Goal: Complete application form: Complete application form

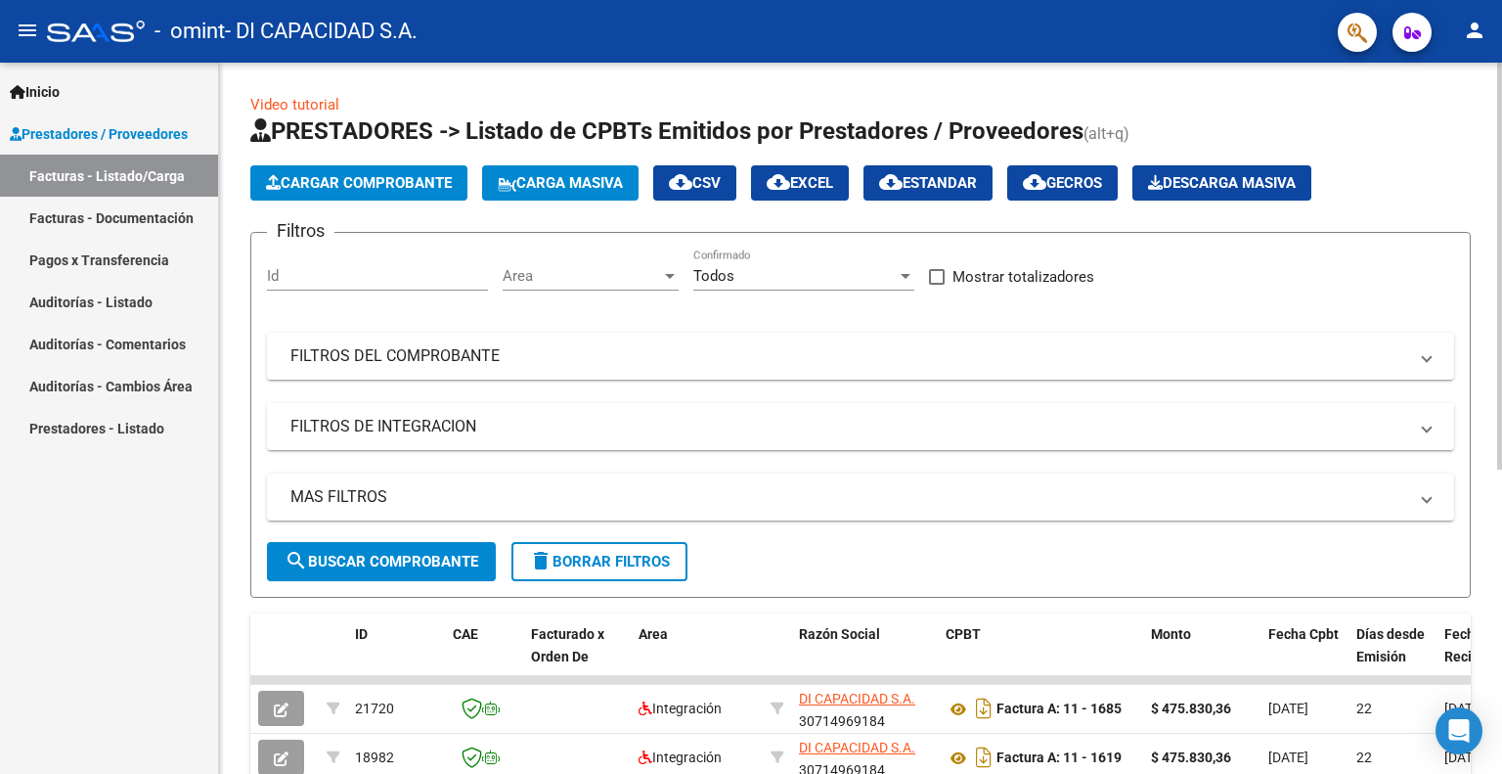
click at [352, 175] on span "Cargar Comprobante" at bounding box center [359, 183] width 186 height 18
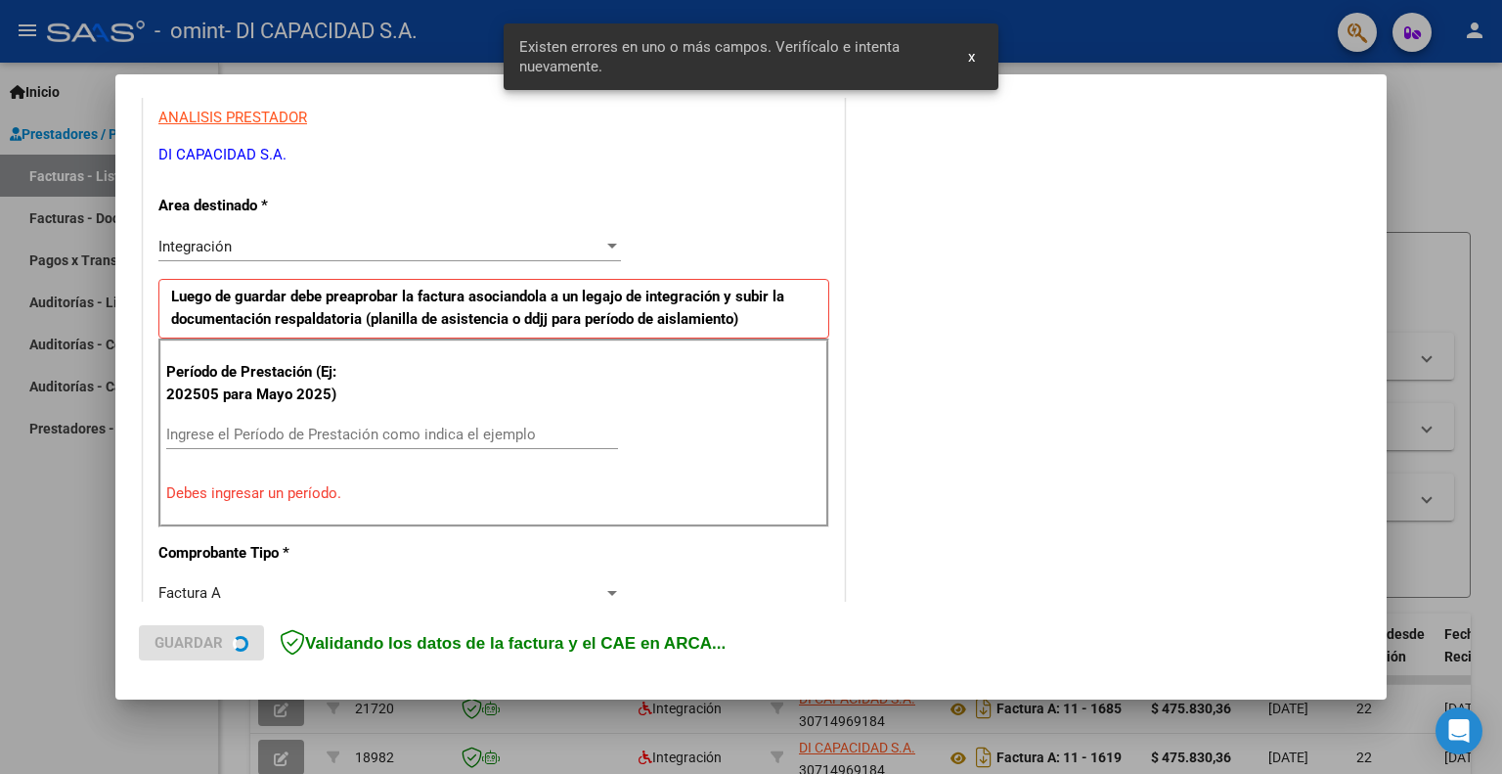
scroll to position [391, 0]
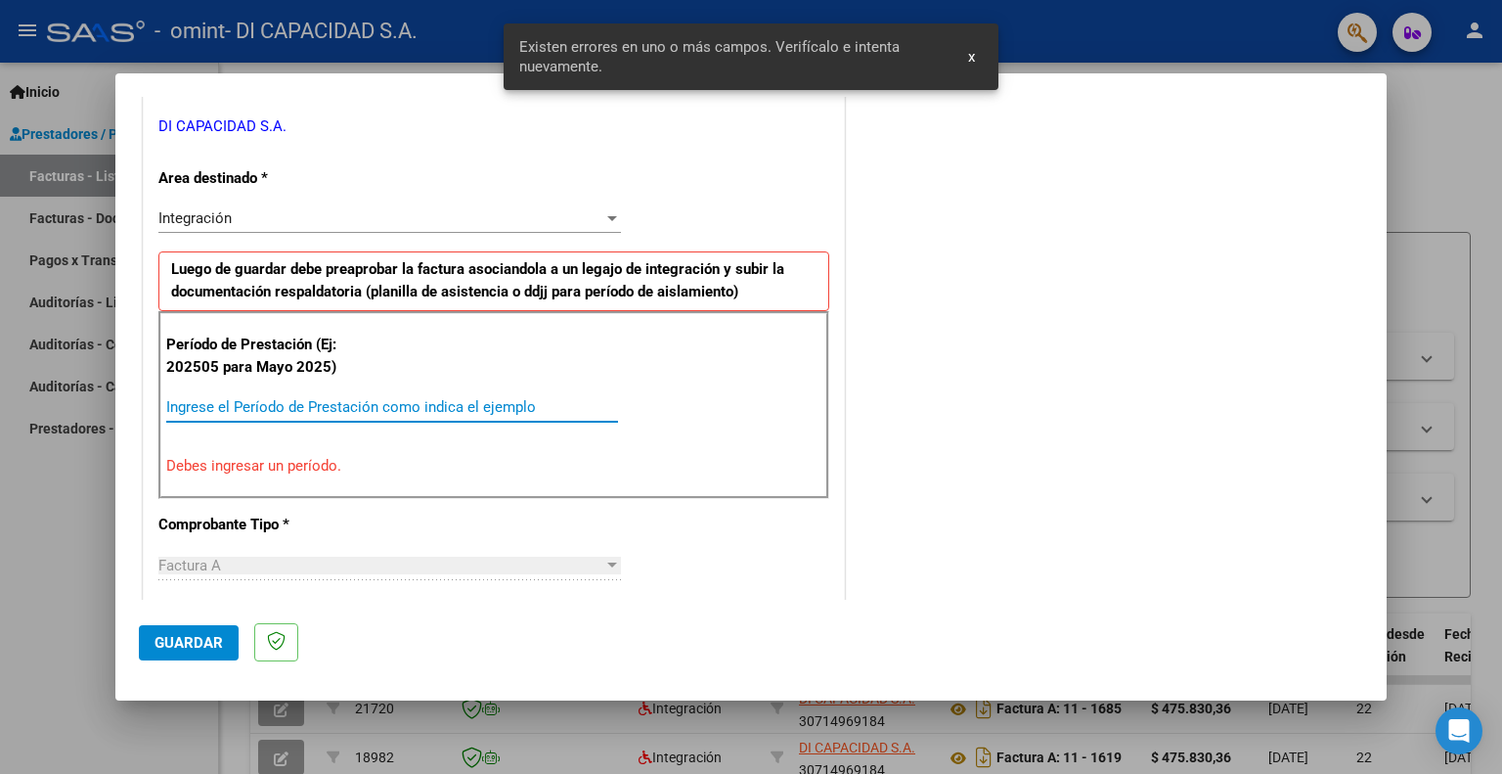
click at [235, 405] on input "Ingrese el Período de Prestación como indica el ejemplo" at bounding box center [392, 407] width 452 height 18
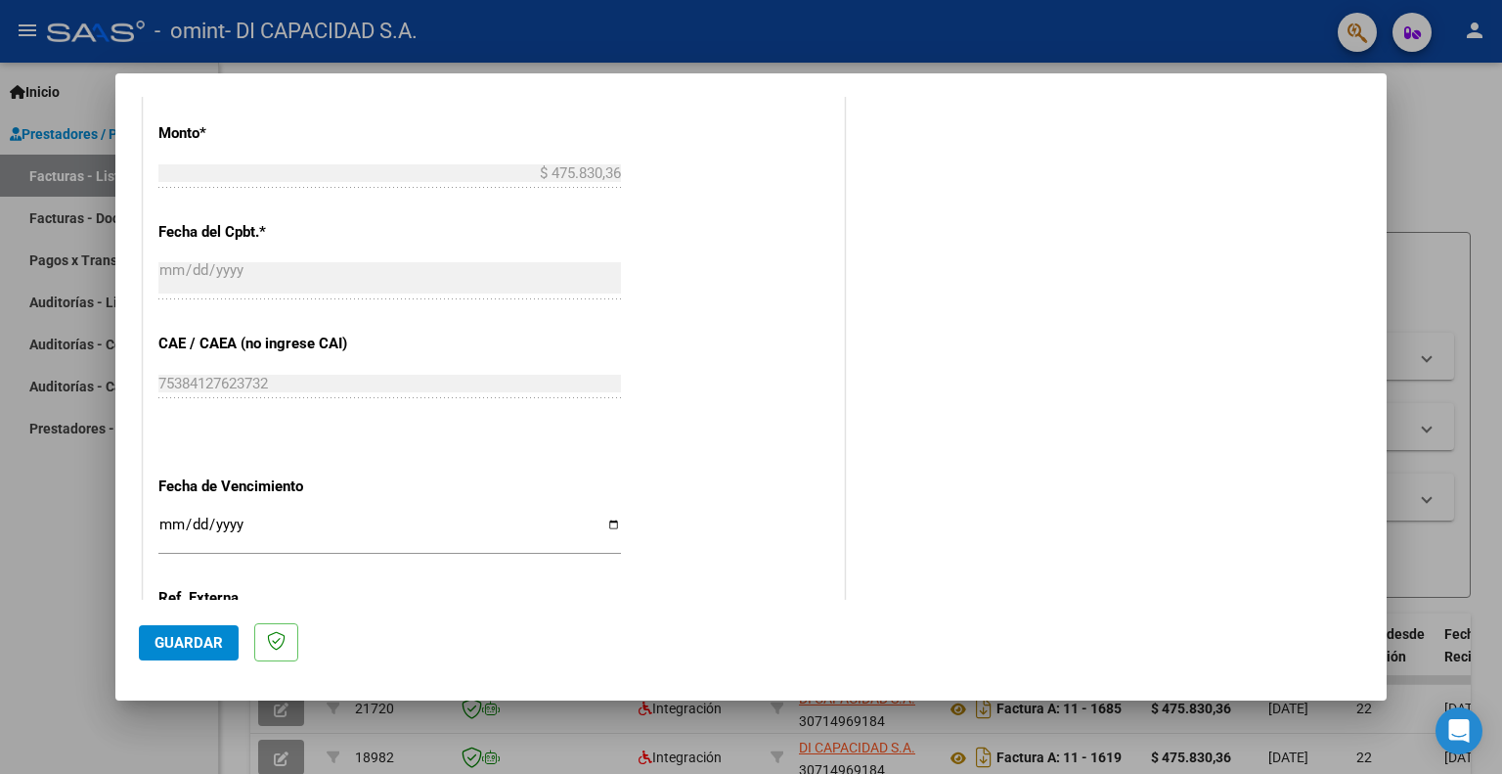
scroll to position [1076, 0]
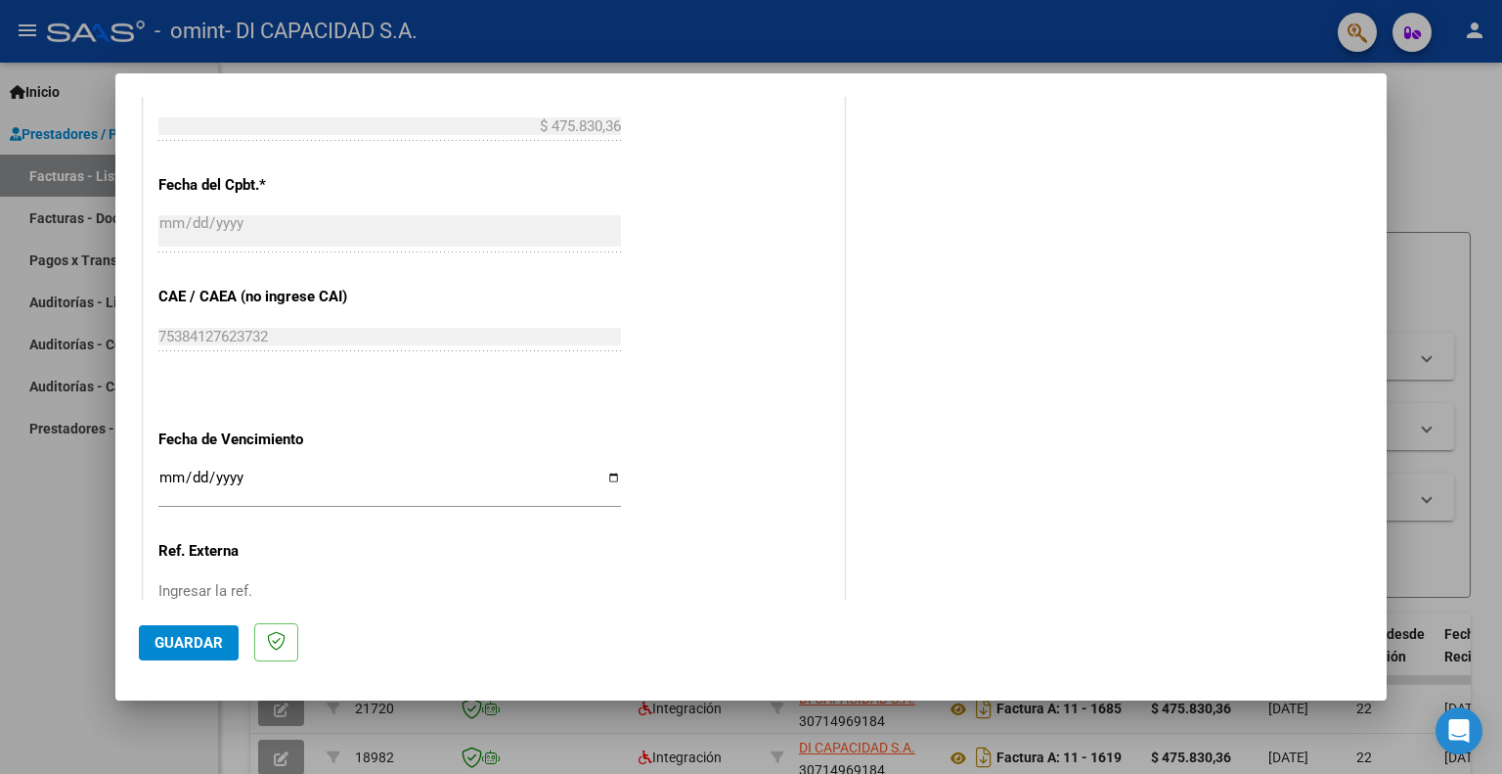
type input "202506"
click at [606, 474] on input "Ingresar la fecha" at bounding box center [389, 484] width 463 height 31
type input "[DATE]"
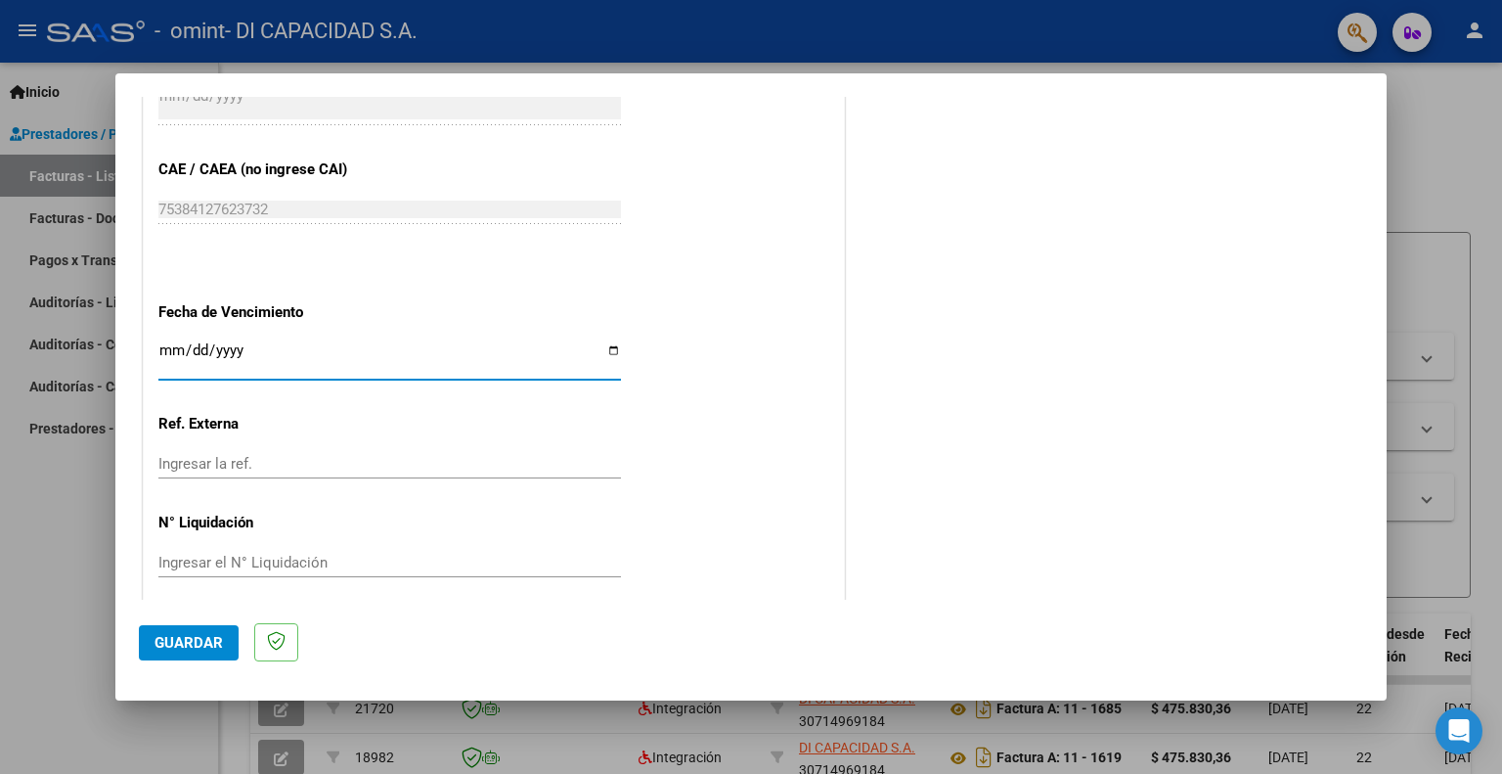
scroll to position [1216, 0]
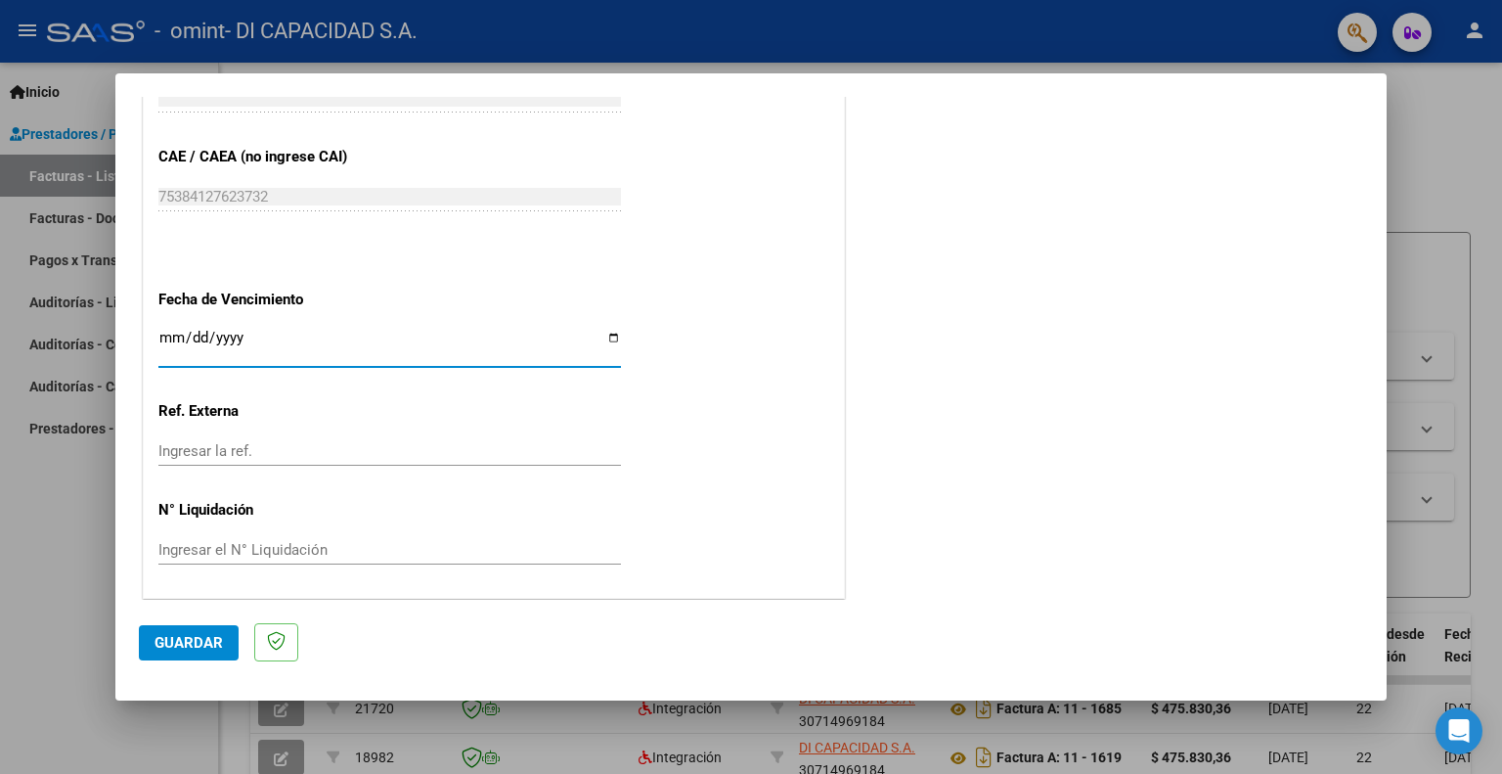
click at [185, 641] on span "Guardar" at bounding box center [189, 643] width 68 height 18
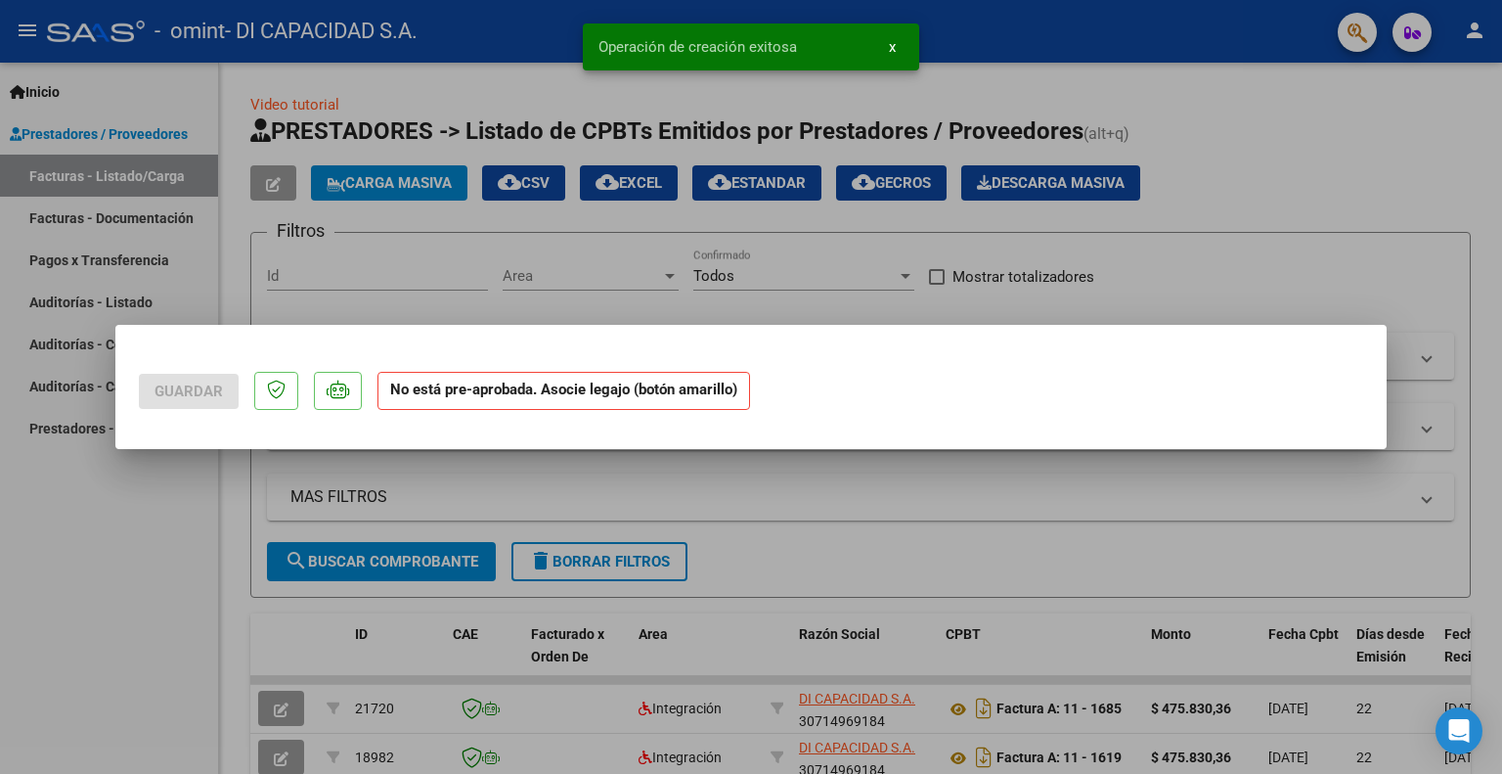
scroll to position [0, 0]
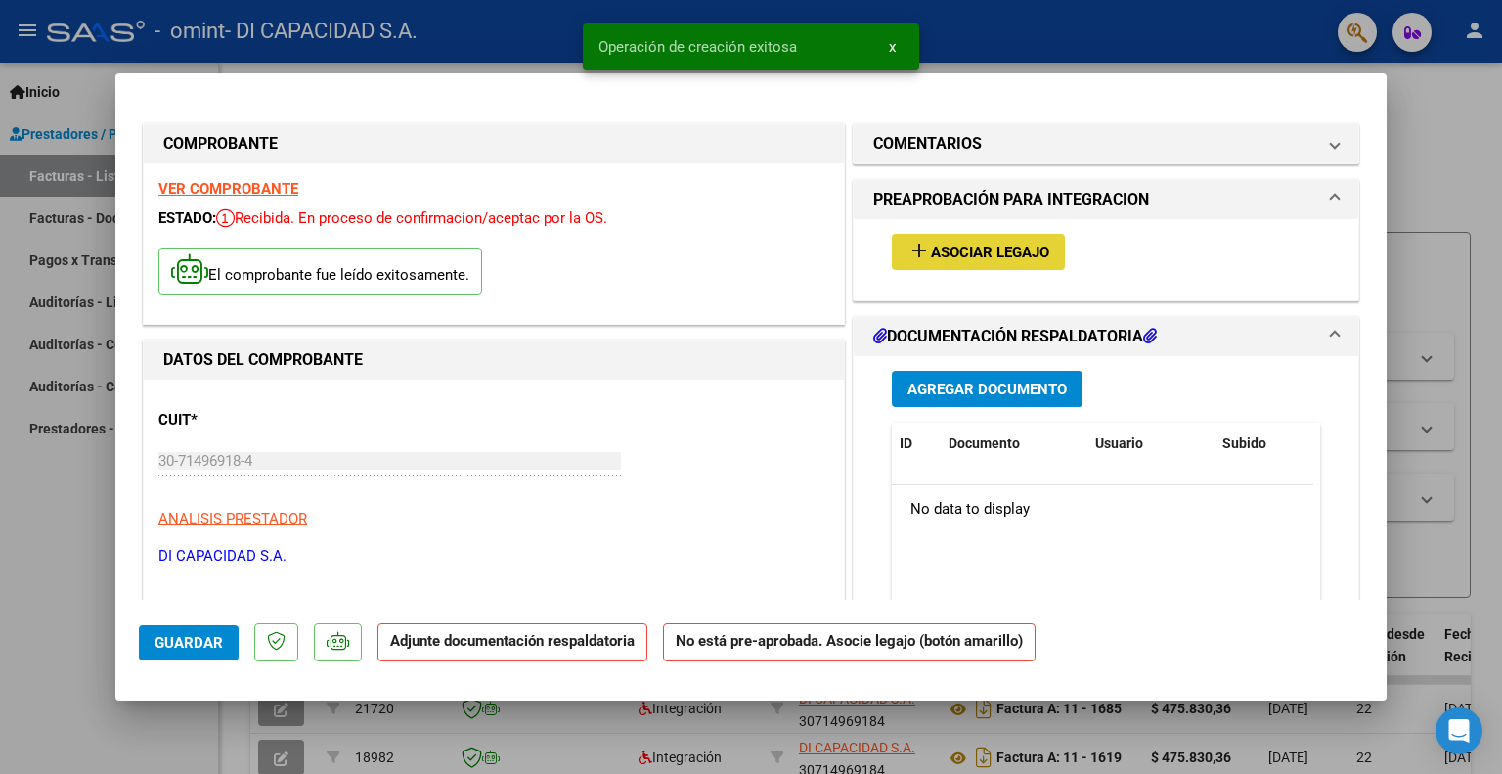
click at [991, 250] on span "Asociar Legajo" at bounding box center [990, 253] width 118 height 18
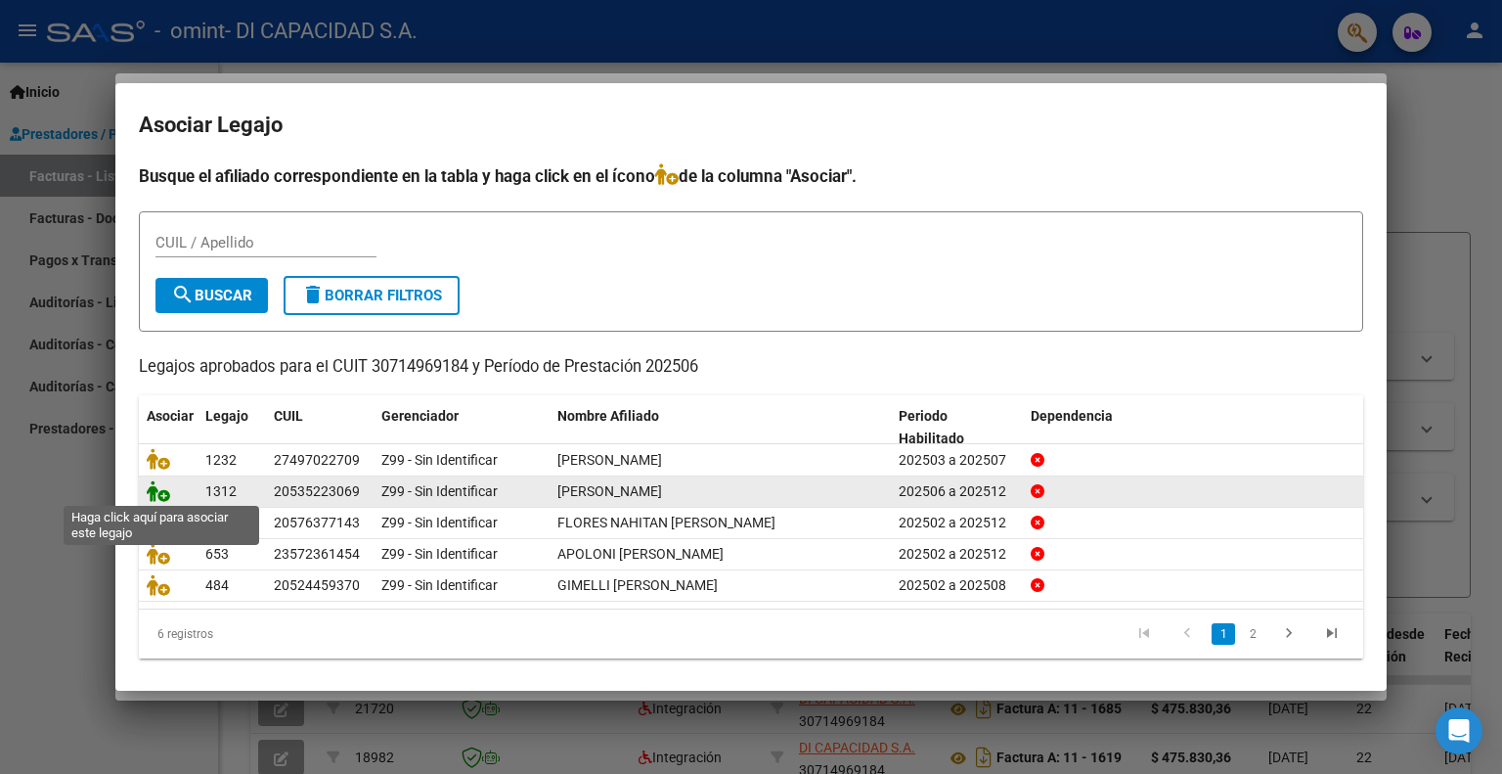
click at [161, 488] on icon at bounding box center [158, 491] width 23 height 22
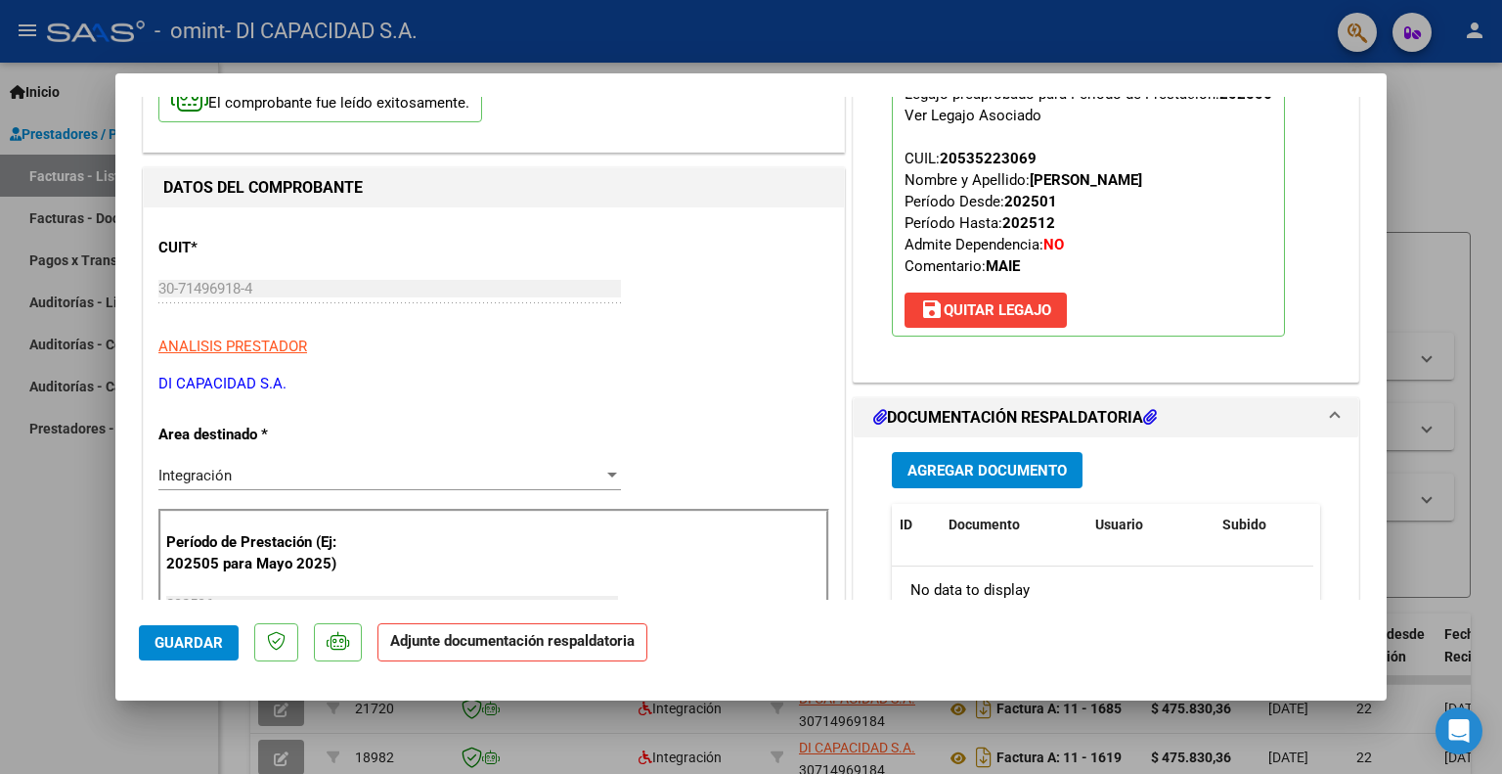
scroll to position [196, 0]
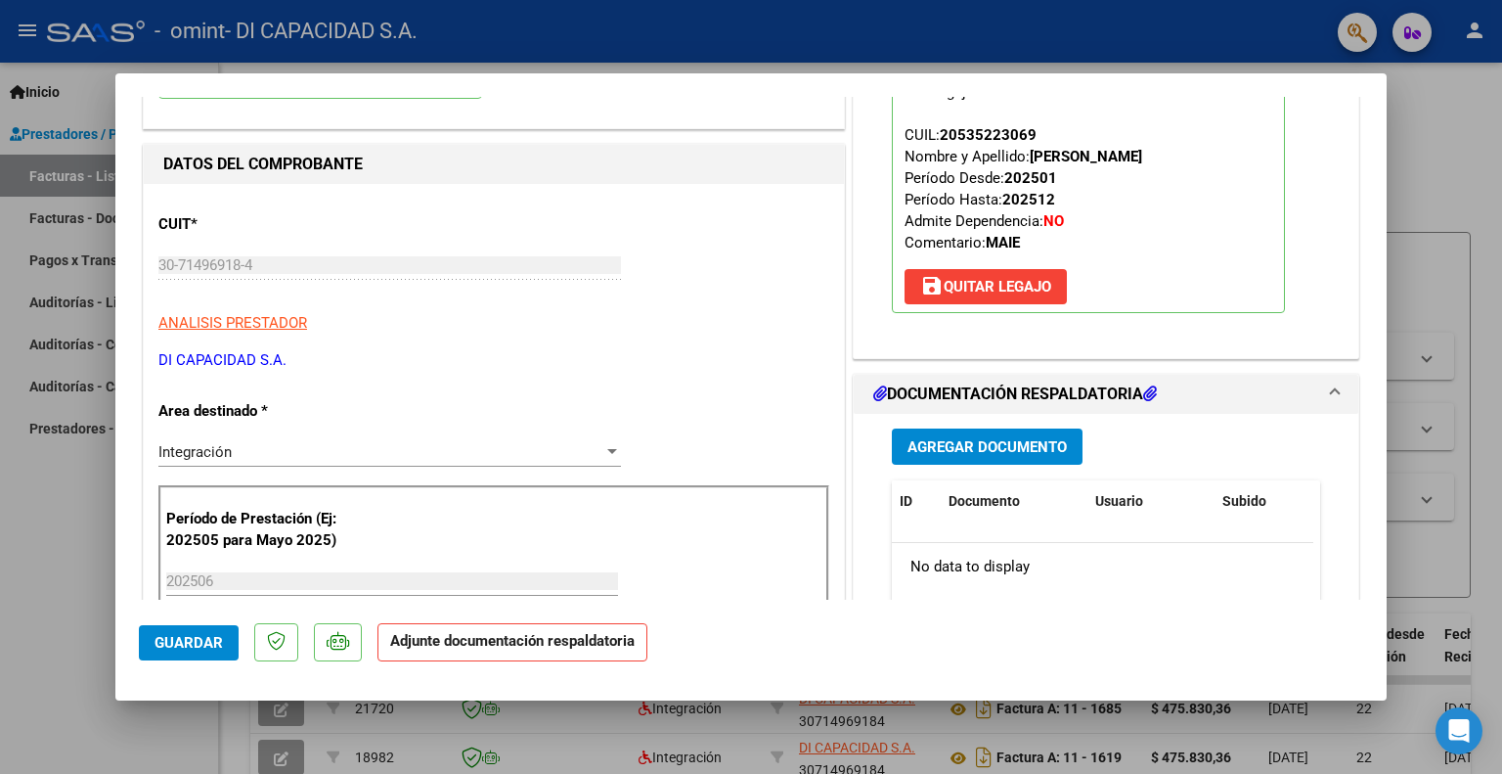
click at [989, 449] on span "Agregar Documento" at bounding box center [987, 447] width 159 height 18
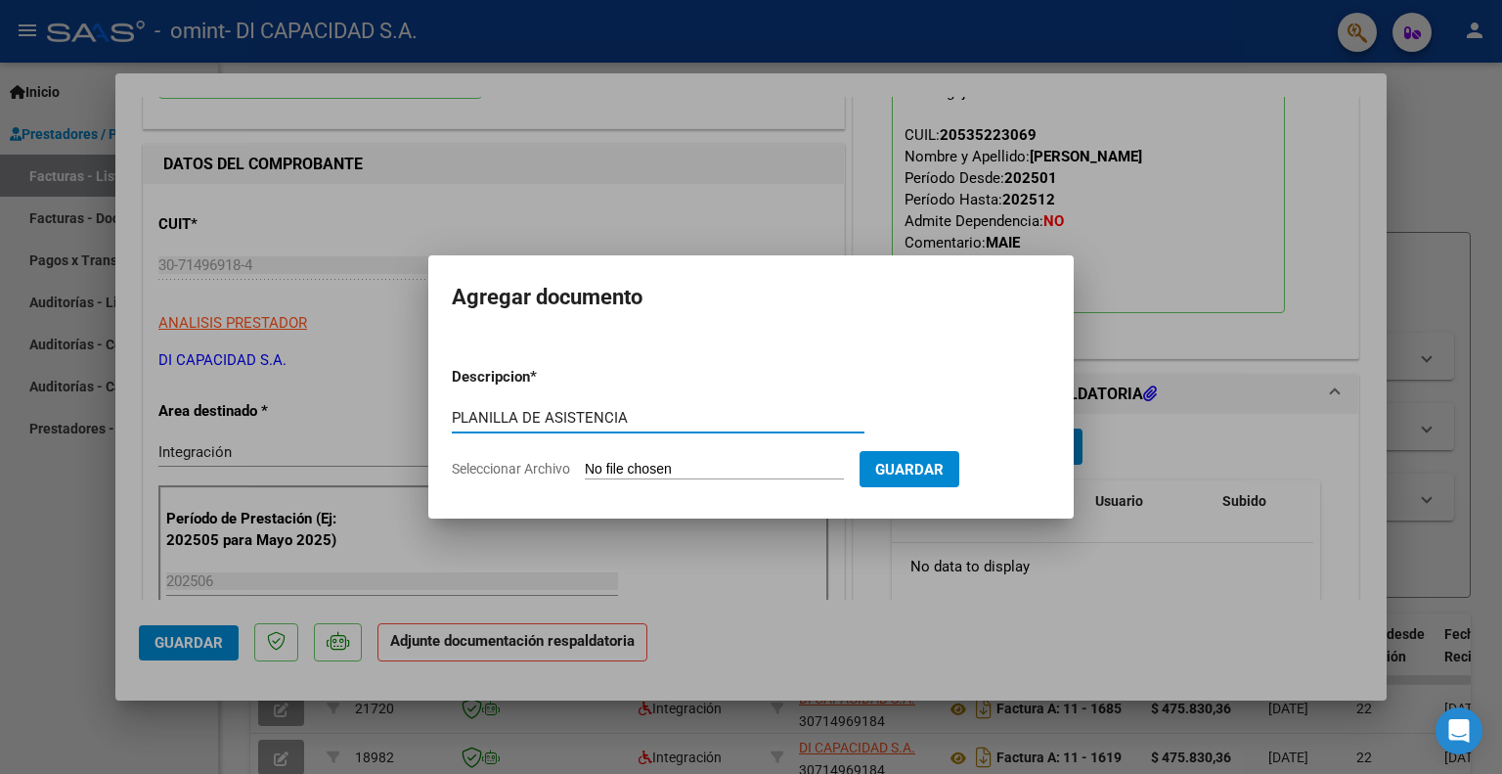
type input "PLANILLA DE ASISTENCIA"
type input "C:\fakepath\06 - [PERSON_NAME].pdf"
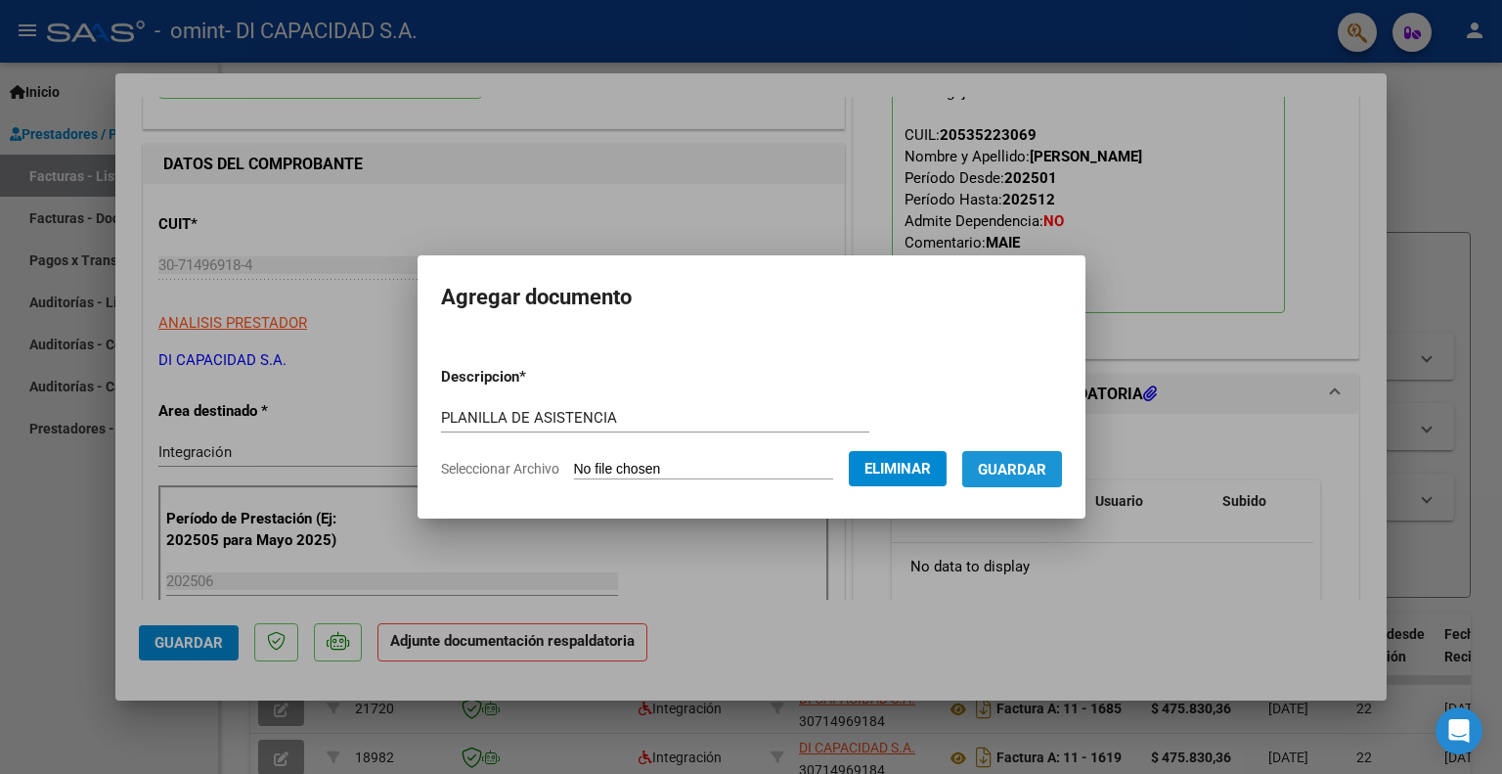
click at [1039, 474] on span "Guardar" at bounding box center [1012, 470] width 68 height 18
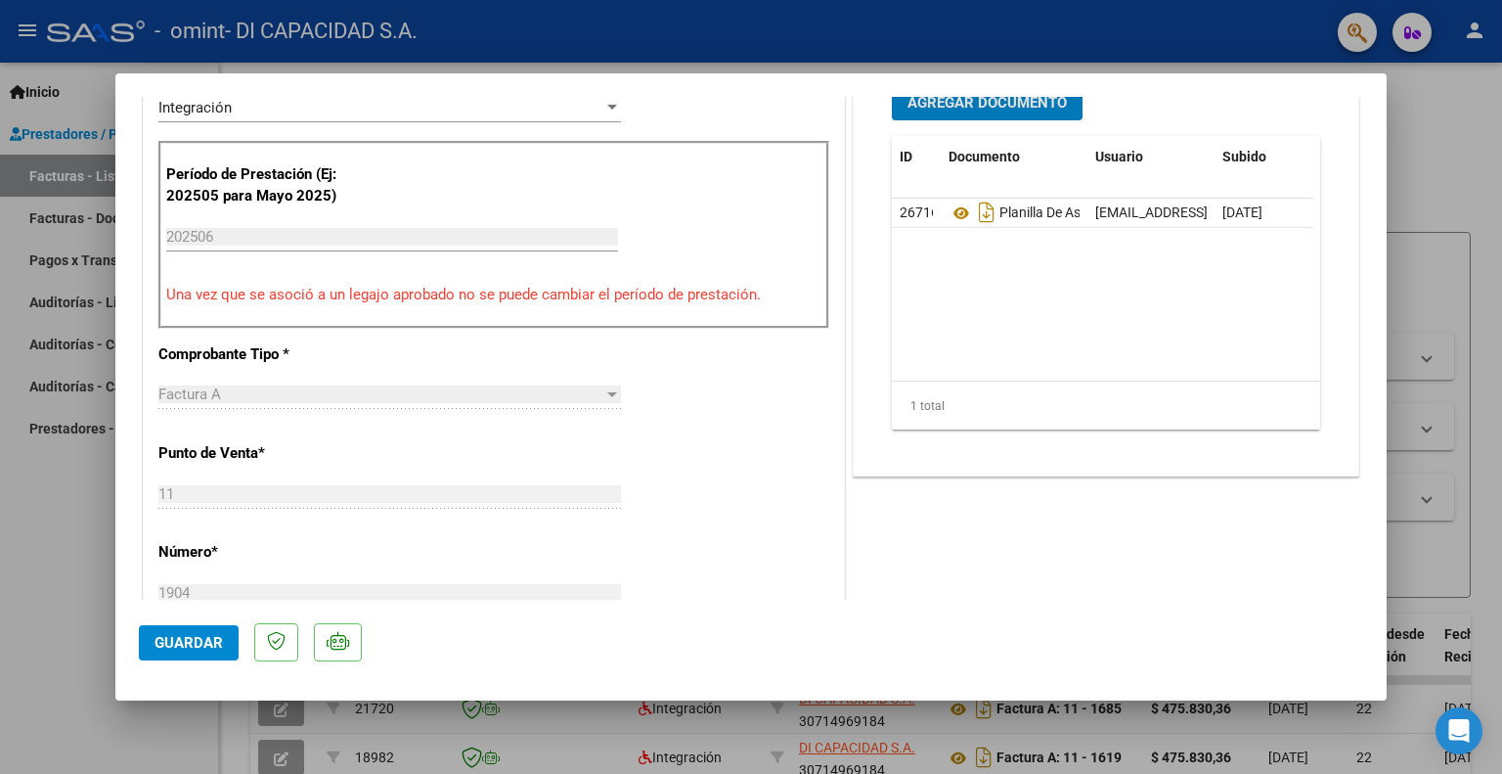
scroll to position [587, 0]
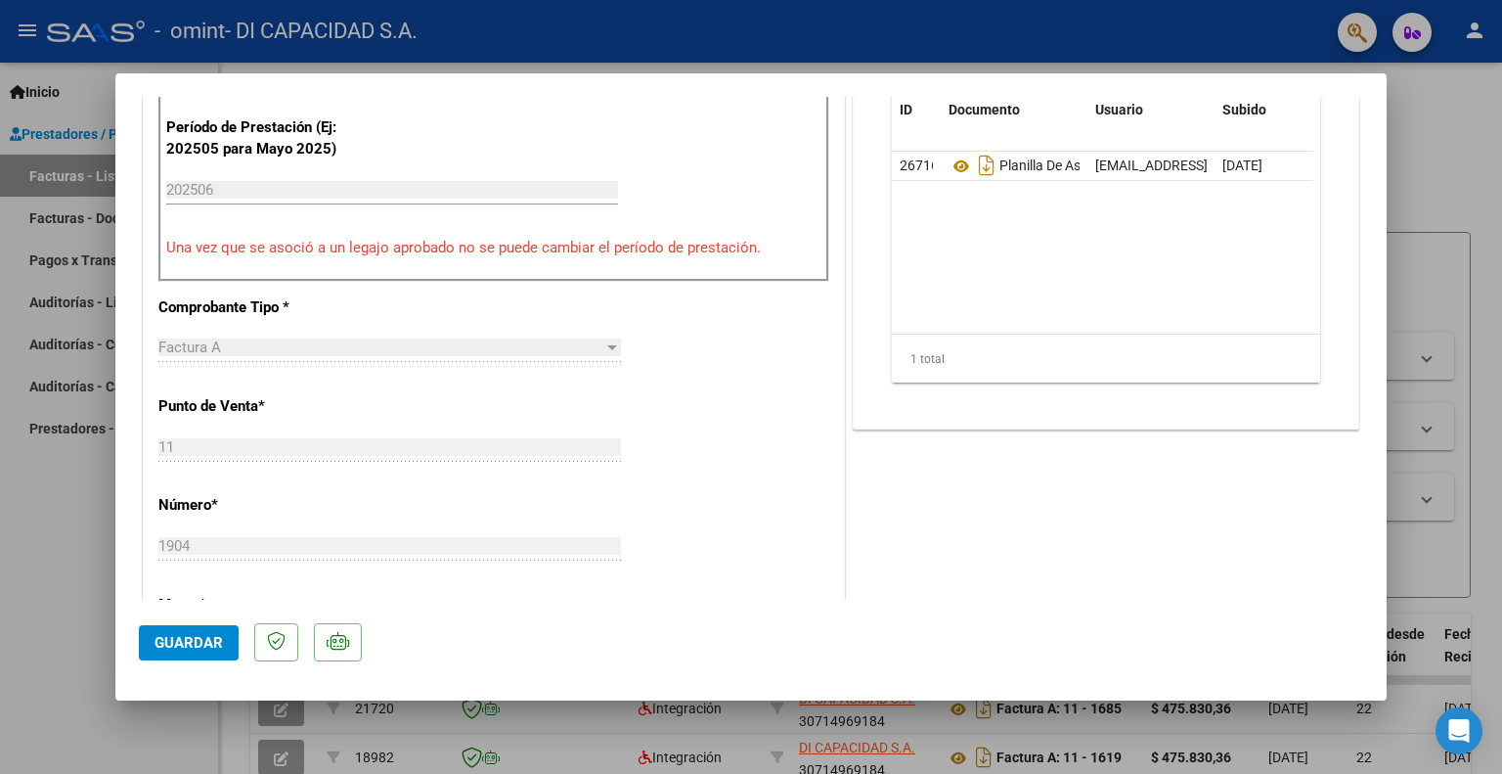
click at [194, 637] on span "Guardar" at bounding box center [189, 643] width 68 height 18
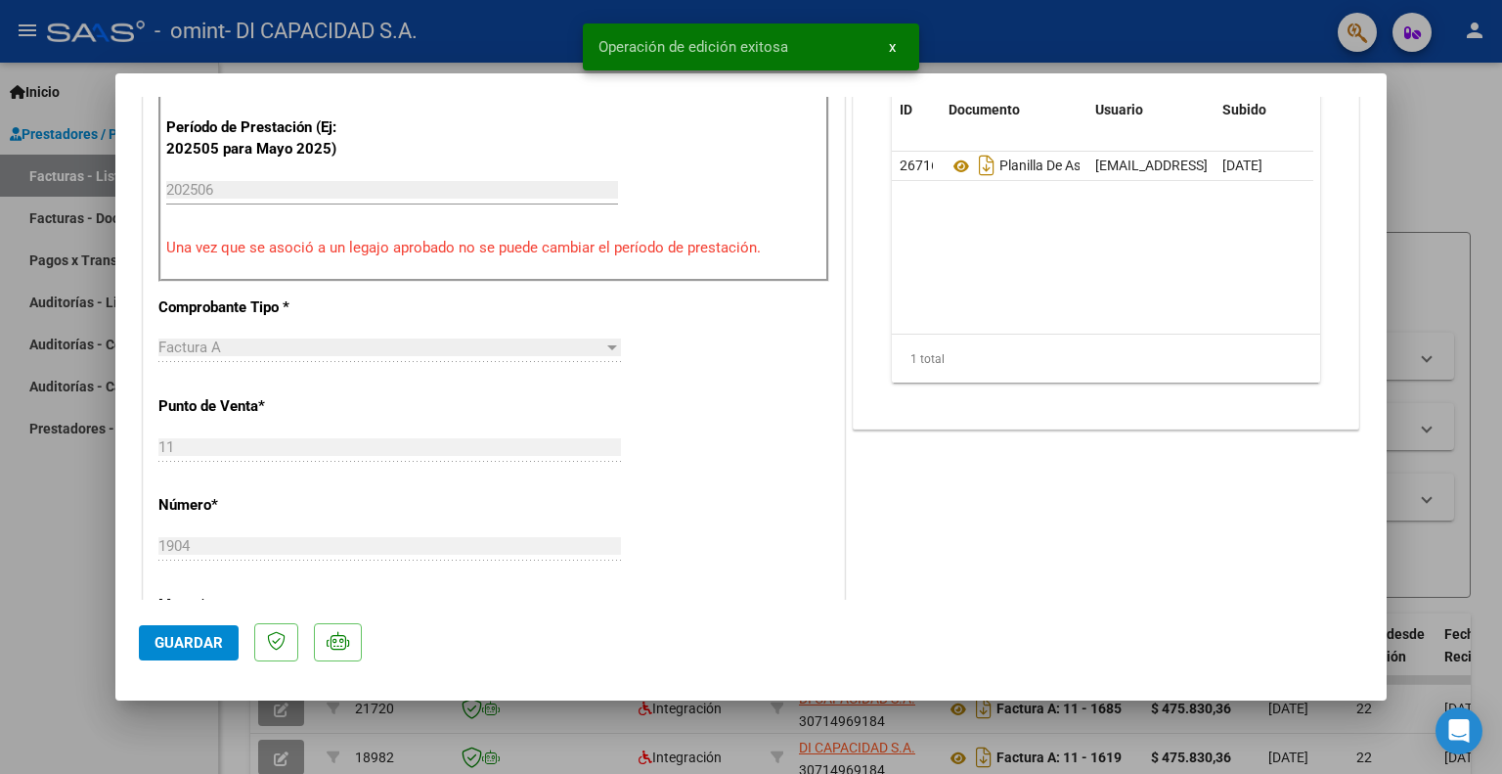
click at [887, 51] on div at bounding box center [751, 387] width 1502 height 774
type input "$ 0,00"
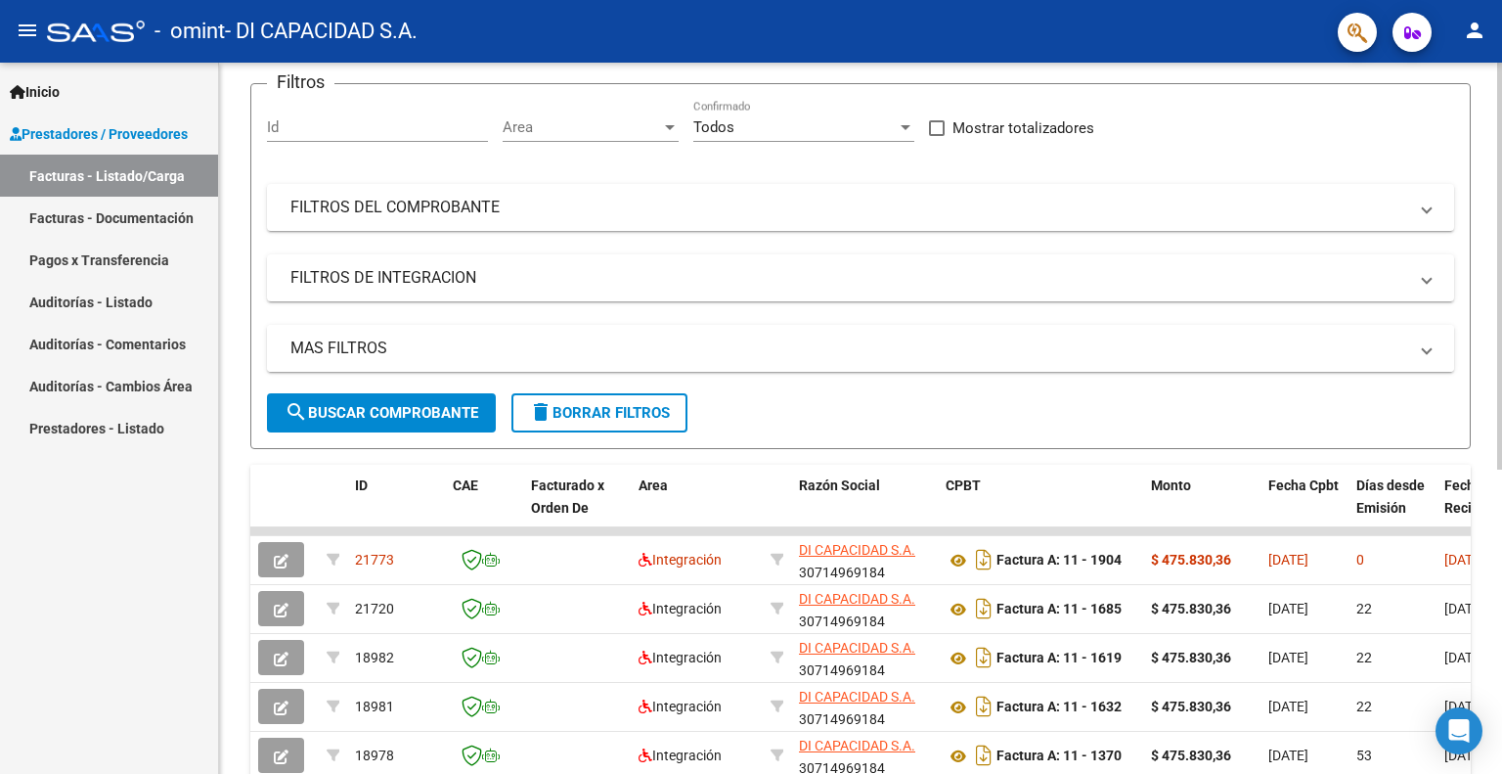
scroll to position [196, 0]
